Goal: Task Accomplishment & Management: Manage account settings

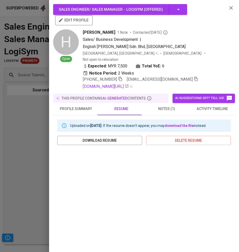
scroll to position [34, 0]
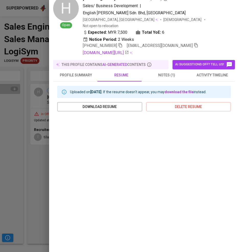
click at [162, 72] on span "notes (1)" at bounding box center [166, 75] width 39 height 6
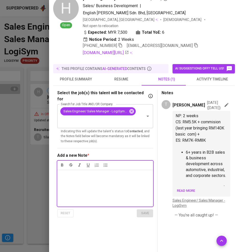
click at [24, 107] on div at bounding box center [119, 126] width 239 height 252
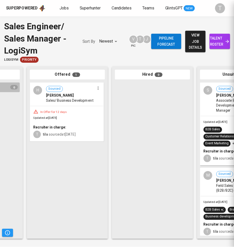
scroll to position [0, 0]
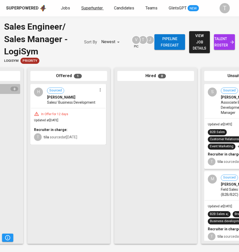
click at [95, 9] on span "Superhunter" at bounding box center [91, 8] width 21 height 5
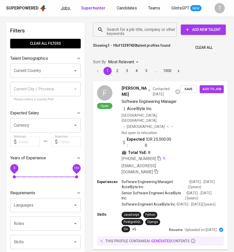
click at [65, 7] on span "Jobs" at bounding box center [65, 8] width 9 height 5
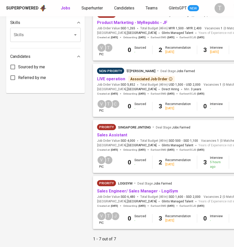
scroll to position [235, 0]
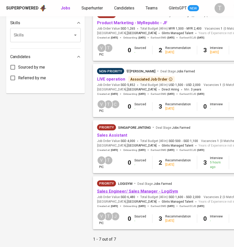
click at [118, 192] on link "Sales Engineer/ Sales Manager - LogiSym" at bounding box center [137, 191] width 81 height 5
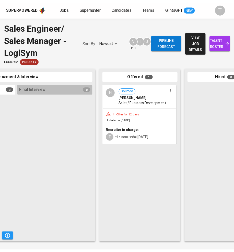
scroll to position [0, 242]
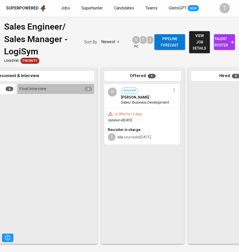
click at [227, 46] on span "talent roster" at bounding box center [224, 42] width 13 height 13
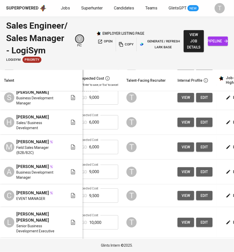
click at [227, 119] on span "edit" at bounding box center [234, 122] width 14 height 6
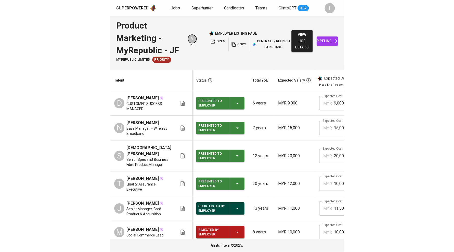
scroll to position [0, 151]
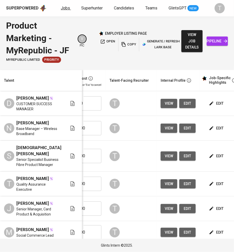
click at [67, 7] on span "Jobs" at bounding box center [65, 8] width 9 height 5
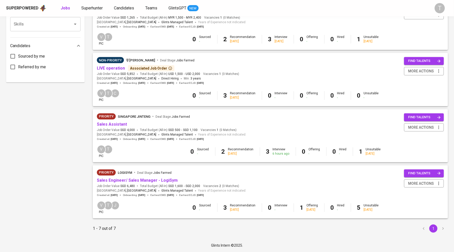
scroll to position [248, 0]
click at [131, 178] on link "Sales Engineer/ Sales Manager - LogiSym" at bounding box center [137, 180] width 81 height 5
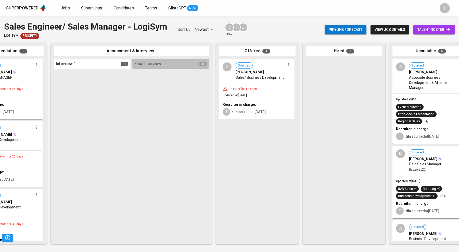
scroll to position [0, 127]
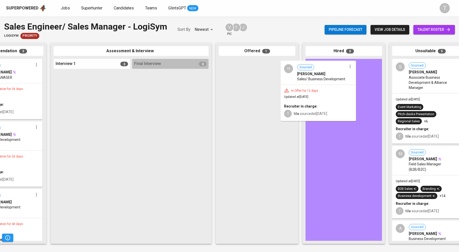
drag, startPoint x: 275, startPoint y: 89, endPoint x: 350, endPoint y: 93, distance: 75.6
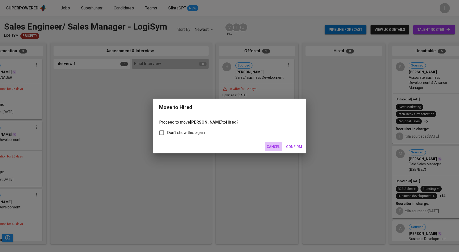
click at [233, 146] on span "Cancel" at bounding box center [273, 147] width 13 height 6
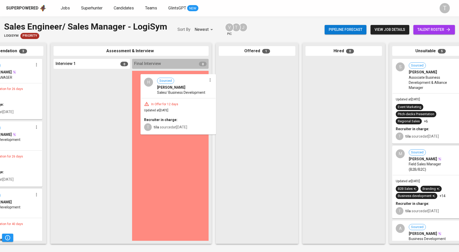
drag, startPoint x: 273, startPoint y: 85, endPoint x: 184, endPoint y: 100, distance: 90.3
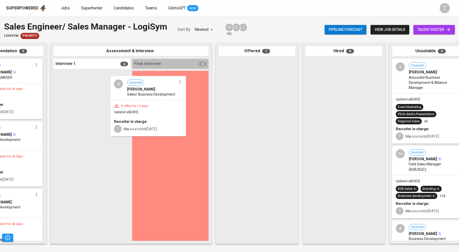
drag, startPoint x: 260, startPoint y: 99, endPoint x: 151, endPoint y: 117, distance: 110.1
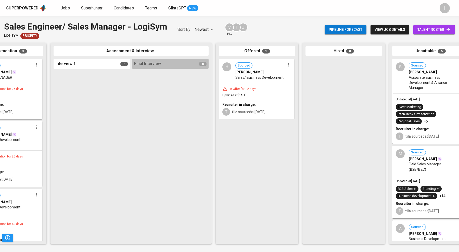
drag, startPoint x: 256, startPoint y: 92, endPoint x: 253, endPoint y: 93, distance: 3.1
click at [233, 66] on icon "button" at bounding box center [288, 64] width 5 height 5
click at [233, 80] on li "Undo Offering" at bounding box center [308, 82] width 46 height 8
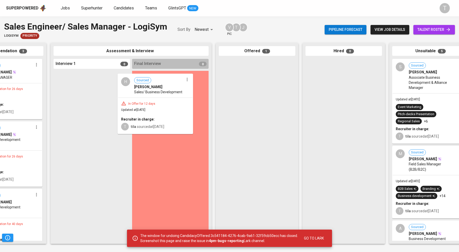
drag, startPoint x: 270, startPoint y: 84, endPoint x: 157, endPoint y: 99, distance: 114.0
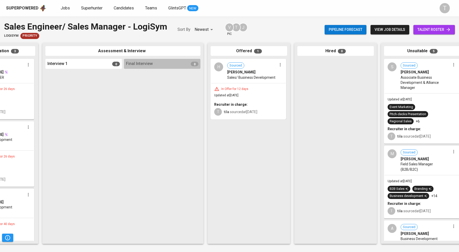
scroll to position [0, 135]
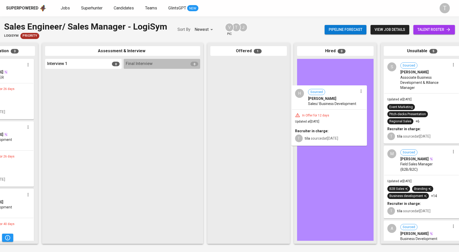
drag, startPoint x: 268, startPoint y: 93, endPoint x: 351, endPoint y: 119, distance: 86.9
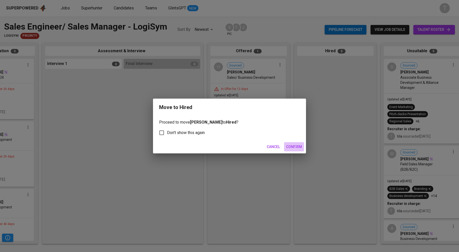
click at [294, 147] on span "Confirm" at bounding box center [294, 147] width 16 height 6
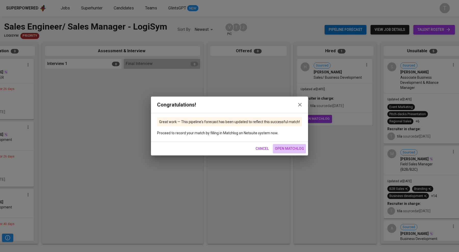
click at [294, 147] on span "open matchlog" at bounding box center [289, 149] width 29 height 6
